Goal: Task Accomplishment & Management: Complete application form

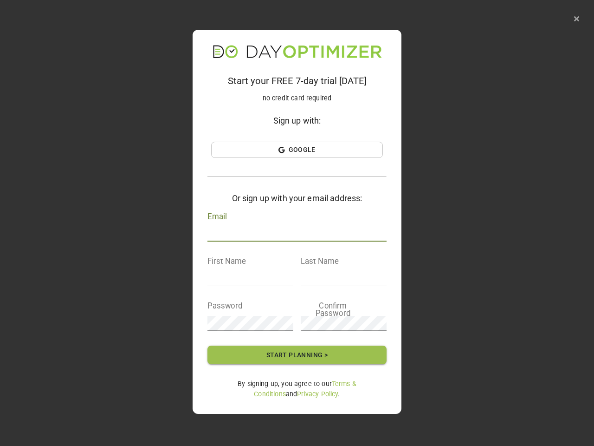
click at [297, 223] on div "Email" at bounding box center [297, 227] width 179 height 30
click at [577, 19] on icon "button" at bounding box center [576, 18] width 5 height 7
click at [297, 149] on span "Google" at bounding box center [297, 150] width 167 height 12
click at [297, 204] on h4 "Or sign up with your email address:" at bounding box center [297, 198] width 179 height 13
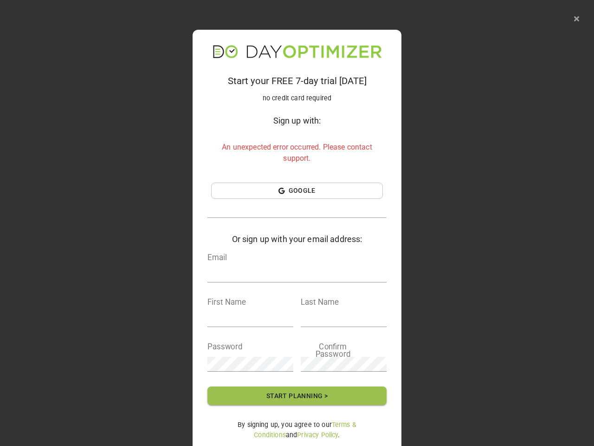
click at [250, 279] on input "text" at bounding box center [297, 274] width 179 height 15
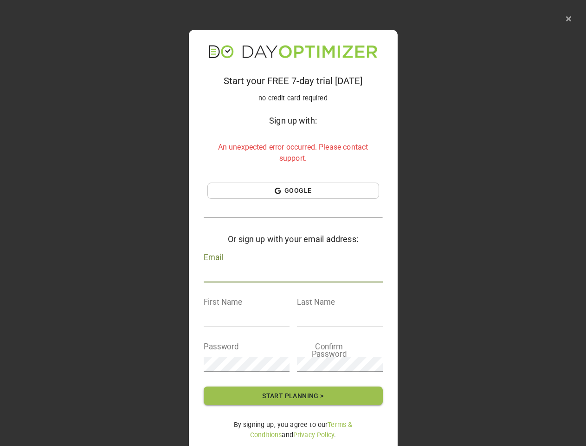
click at [344, 279] on input "text" at bounding box center [293, 274] width 179 height 15
click at [250, 323] on input "text" at bounding box center [247, 319] width 86 height 15
click at [344, 323] on input "text" at bounding box center [340, 319] width 86 height 15
